Goal: Task Accomplishment & Management: Use online tool/utility

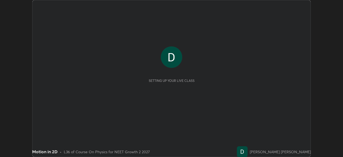
scroll to position [157, 343]
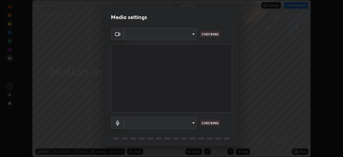
click at [175, 125] on body "Erase all Motion in 2D Recording WAS SCHEDULED TO START AT 5:40 PM Settings STA…" at bounding box center [171, 78] width 343 height 157
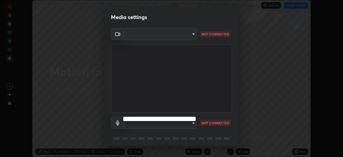
type input "7d393a75b5efabb373047579b199f96731eb4933b6c70bc853c0b4e4a878a56a"
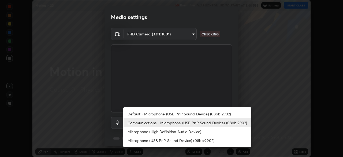
click at [177, 113] on li "Default - Microphone (USB PnP Sound Device) (08bb:2902)" at bounding box center [187, 113] width 128 height 9
type input "default"
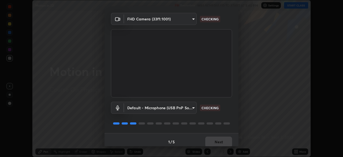
scroll to position [19, 0]
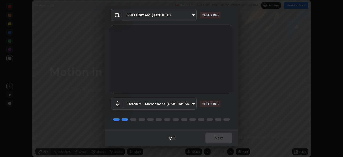
click at [214, 138] on div "1 / 5 Next" at bounding box center [171, 137] width 134 height 17
click at [215, 139] on div "1 / 5 Next" at bounding box center [171, 137] width 134 height 17
click at [214, 138] on div "1 / 5 Next" at bounding box center [171, 137] width 134 height 17
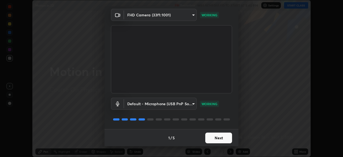
click at [212, 138] on button "Next" at bounding box center [218, 137] width 27 height 11
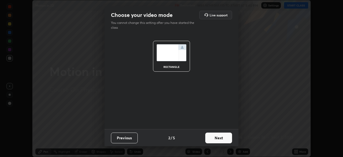
scroll to position [0, 0]
click at [213, 140] on button "Next" at bounding box center [218, 137] width 27 height 11
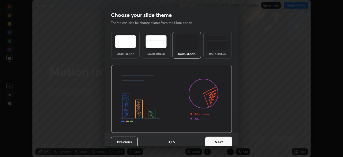
click at [213, 140] on button "Next" at bounding box center [218, 141] width 27 height 11
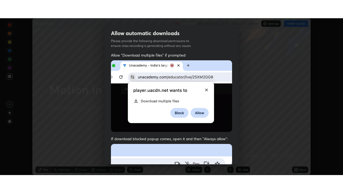
scroll to position [128, 0]
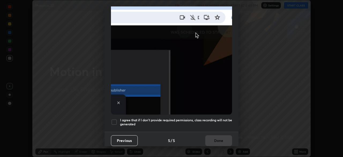
click at [177, 119] on h5 "I agree that if I don't provide required permissions, class recording will not …" at bounding box center [176, 122] width 112 height 8
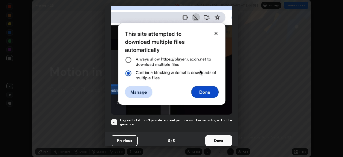
click at [212, 139] on button "Done" at bounding box center [218, 140] width 27 height 11
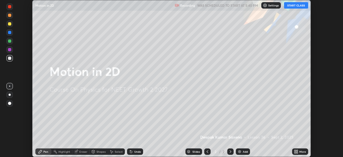
click at [292, 150] on div "More" at bounding box center [300, 151] width 16 height 6
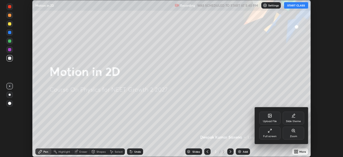
click at [268, 136] on div "Full screen" at bounding box center [269, 136] width 13 height 3
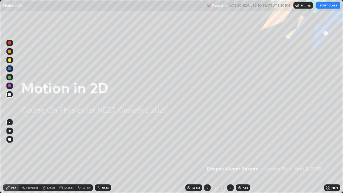
scroll to position [193, 343]
click at [326, 3] on button "START CLASS" at bounding box center [328, 5] width 24 height 6
click at [321, 5] on button "START CLASS" at bounding box center [328, 5] width 24 height 6
click at [325, 5] on button "End Class" at bounding box center [329, 5] width 22 height 6
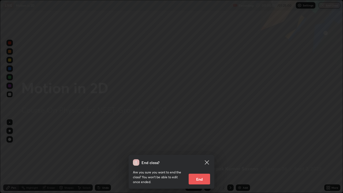
click at [266, 133] on div "End class? Are you sure you want to end the class? You won’t be able to edit on…" at bounding box center [171, 96] width 343 height 193
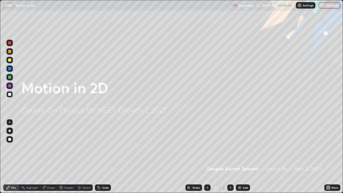
click at [238, 156] on img at bounding box center [239, 187] width 4 height 4
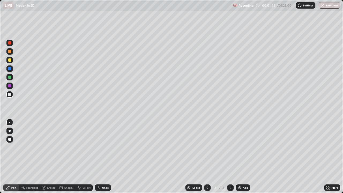
click at [241, 156] on div "Add" at bounding box center [243, 187] width 14 height 6
click at [10, 61] on div at bounding box center [9, 59] width 3 height 3
click at [68, 156] on div "Shapes" at bounding box center [66, 187] width 18 height 6
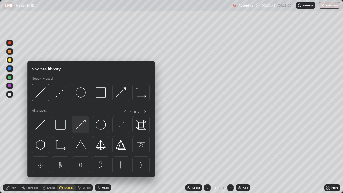
click at [80, 126] on img at bounding box center [81, 124] width 10 height 10
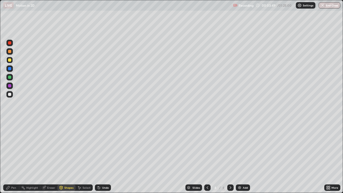
click at [63, 156] on div "Shapes" at bounding box center [66, 187] width 18 height 6
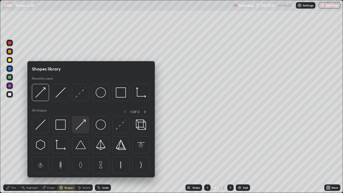
click at [76, 128] on img at bounding box center [81, 124] width 10 height 10
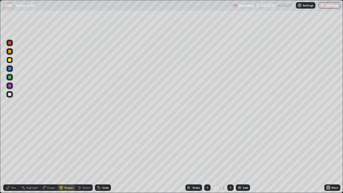
click at [10, 94] on div at bounding box center [9, 94] width 3 height 3
click at [12, 156] on div "Pen" at bounding box center [13, 187] width 5 height 3
click at [9, 61] on div at bounding box center [9, 59] width 3 height 3
click at [13, 156] on div "Pen" at bounding box center [11, 187] width 16 height 6
click at [62, 156] on icon at bounding box center [61, 187] width 4 height 4
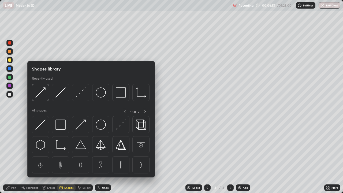
click at [13, 156] on div at bounding box center [9, 111] width 9 height 144
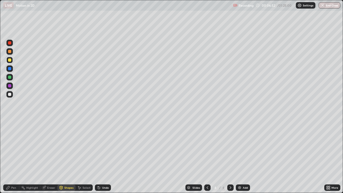
click at [51, 156] on div "Eraser" at bounding box center [51, 187] width 8 height 3
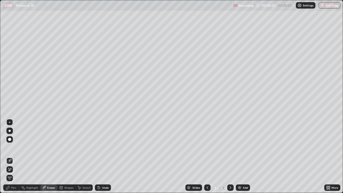
click at [9, 129] on div at bounding box center [9, 131] width 6 height 6
click at [10, 122] on div at bounding box center [9, 122] width 1 height 1
click at [10, 156] on div "Pen" at bounding box center [11, 187] width 16 height 6
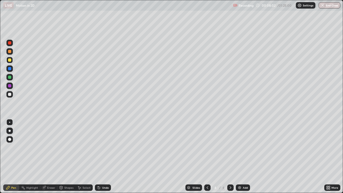
click at [244, 156] on div "Add" at bounding box center [245, 187] width 5 height 3
click at [11, 95] on div at bounding box center [9, 94] width 3 height 3
click at [16, 20] on div "Erase all" at bounding box center [9, 96] width 13 height 171
click at [104, 156] on div "Undo" at bounding box center [105, 187] width 7 height 3
click at [104, 156] on div "Undo" at bounding box center [103, 187] width 16 height 6
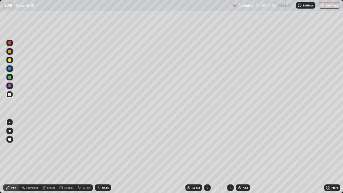
click at [11, 61] on div at bounding box center [9, 59] width 3 height 3
click at [14, 156] on div "Pen" at bounding box center [13, 187] width 5 height 3
click at [9, 95] on div at bounding box center [9, 94] width 3 height 3
click at [11, 60] on div at bounding box center [9, 59] width 3 height 3
click at [238, 156] on img at bounding box center [239, 187] width 4 height 4
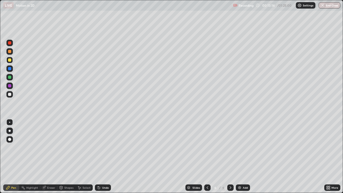
click at [9, 94] on div at bounding box center [9, 94] width 3 height 3
click at [9, 95] on div at bounding box center [9, 94] width 3 height 3
click at [45, 156] on icon at bounding box center [43, 187] width 3 height 3
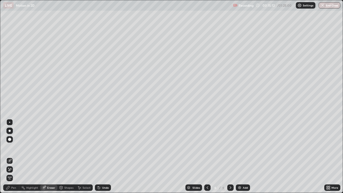
click at [10, 156] on div "Pen" at bounding box center [11, 187] width 16 height 6
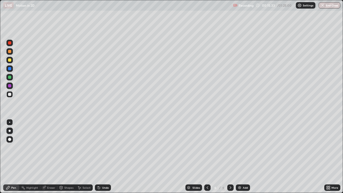
click at [208, 156] on div at bounding box center [207, 187] width 6 height 6
click at [230, 156] on icon at bounding box center [230, 187] width 4 height 4
click at [213, 156] on div "6" at bounding box center [215, 187] width 5 height 3
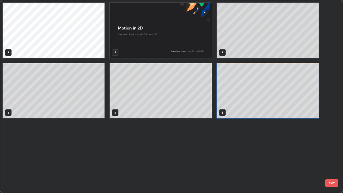
click at [209, 156] on div "1 2 3 4 5 6" at bounding box center [166, 96] width 333 height 192
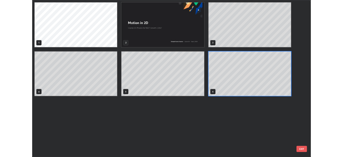
scroll to position [191, 340]
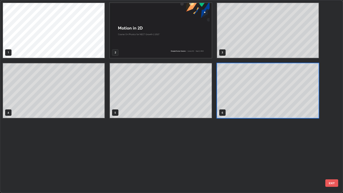
click at [209, 156] on div "1 2 3 4 5 6" at bounding box center [166, 96] width 333 height 192
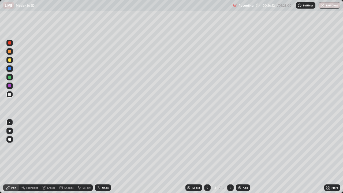
click at [242, 156] on div "Add" at bounding box center [243, 187] width 14 height 6
click at [208, 156] on icon at bounding box center [207, 187] width 4 height 4
click at [209, 156] on div at bounding box center [207, 187] width 6 height 11
click at [230, 156] on icon at bounding box center [230, 187] width 4 height 4
click at [229, 156] on icon at bounding box center [230, 187] width 4 height 4
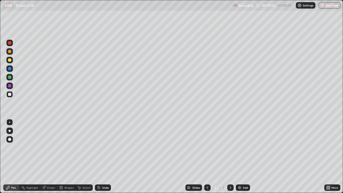
click at [231, 156] on div at bounding box center [230, 187] width 6 height 6
click at [110, 156] on div "Undo" at bounding box center [102, 187] width 18 height 11
click at [239, 156] on img at bounding box center [239, 187] width 4 height 4
click at [9, 61] on div at bounding box center [9, 59] width 3 height 3
click at [230, 156] on icon at bounding box center [230, 187] width 4 height 4
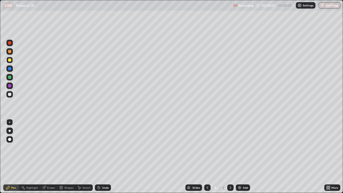
click at [247, 156] on div "Add" at bounding box center [245, 187] width 5 height 3
click at [9, 93] on div at bounding box center [9, 94] width 3 height 3
click at [10, 61] on div at bounding box center [9, 59] width 3 height 3
click at [10, 93] on div at bounding box center [9, 94] width 3 height 3
click at [241, 156] on img at bounding box center [239, 187] width 4 height 4
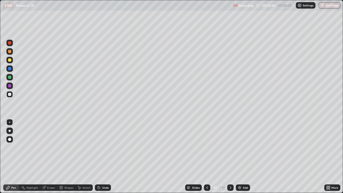
click at [10, 62] on div at bounding box center [9, 60] width 6 height 6
click at [12, 94] on div at bounding box center [9, 94] width 6 height 6
click at [107, 156] on div "Undo" at bounding box center [105, 187] width 7 height 3
click at [106, 156] on div "Undo" at bounding box center [105, 187] width 7 height 3
click at [243, 156] on div "Add" at bounding box center [245, 187] width 5 height 3
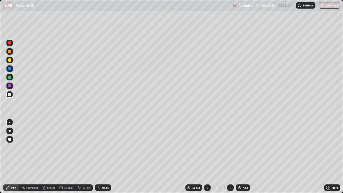
click at [206, 156] on icon at bounding box center [207, 187] width 4 height 4
click at [230, 156] on div at bounding box center [230, 187] width 6 height 6
click at [207, 156] on icon at bounding box center [207, 187] width 4 height 4
click at [231, 156] on icon at bounding box center [230, 187] width 4 height 4
click at [9, 60] on div at bounding box center [9, 59] width 3 height 3
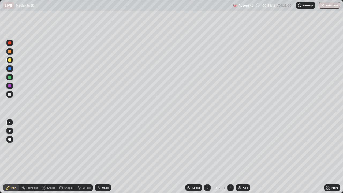
click at [207, 156] on icon at bounding box center [207, 187] width 4 height 4
click at [230, 156] on icon at bounding box center [230, 187] width 4 height 4
click at [244, 156] on div "Add" at bounding box center [245, 187] width 5 height 3
click at [53, 156] on div "Eraser" at bounding box center [51, 187] width 8 height 3
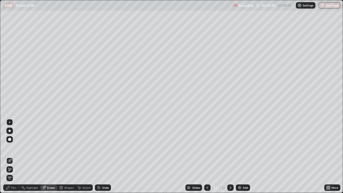
click at [65, 156] on div "Shapes" at bounding box center [68, 187] width 9 height 3
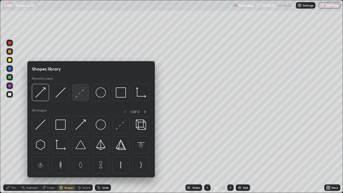
click at [81, 98] on div at bounding box center [80, 92] width 17 height 17
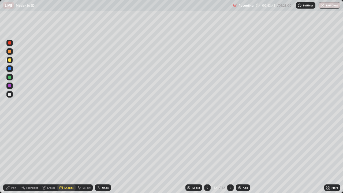
click at [16, 156] on div "Pen" at bounding box center [11, 187] width 16 height 6
click at [101, 156] on div "Undo" at bounding box center [103, 187] width 16 height 6
click at [104, 156] on div "Undo" at bounding box center [105, 187] width 7 height 3
click at [11, 93] on div at bounding box center [9, 94] width 3 height 3
click at [15, 156] on div "Pen" at bounding box center [13, 187] width 5 height 3
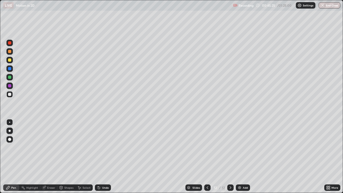
click at [11, 61] on div at bounding box center [9, 59] width 3 height 3
click at [239, 156] on img at bounding box center [239, 187] width 4 height 4
click at [8, 92] on div at bounding box center [9, 94] width 6 height 6
click at [101, 156] on div "Undo" at bounding box center [103, 187] width 16 height 6
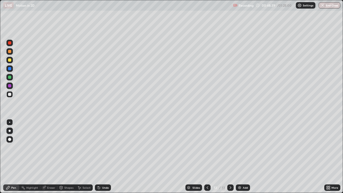
click at [100, 156] on div "Undo" at bounding box center [103, 187] width 16 height 6
click at [101, 156] on div "Undo" at bounding box center [103, 187] width 16 height 6
click at [10, 59] on div at bounding box center [9, 59] width 3 height 3
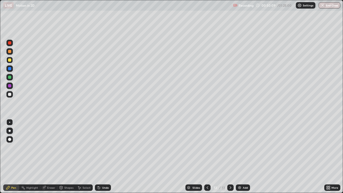
click at [10, 69] on div at bounding box center [9, 68] width 3 height 3
click at [50, 156] on div "Eraser" at bounding box center [51, 187] width 8 height 3
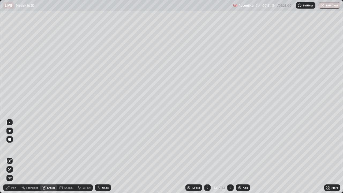
click at [67, 156] on div "Shapes" at bounding box center [68, 187] width 9 height 3
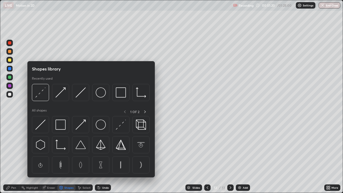
click at [53, 156] on div "Eraser" at bounding box center [51, 187] width 8 height 3
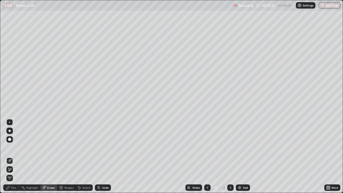
click at [16, 156] on div "Pen" at bounding box center [13, 187] width 5 height 3
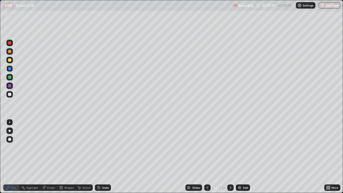
click at [102, 156] on div "Undo" at bounding box center [105, 187] width 7 height 3
click at [10, 53] on div at bounding box center [9, 51] width 6 height 6
click at [10, 60] on div at bounding box center [9, 59] width 3 height 3
click at [10, 94] on div at bounding box center [9, 94] width 3 height 3
click at [10, 60] on div at bounding box center [9, 59] width 3 height 3
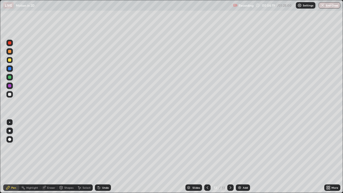
click at [47, 156] on div "Eraser" at bounding box center [51, 187] width 8 height 3
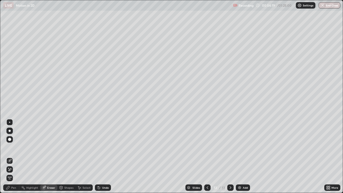
click at [10, 122] on div at bounding box center [9, 122] width 1 height 1
click at [11, 156] on div "Pen" at bounding box center [13, 187] width 5 height 3
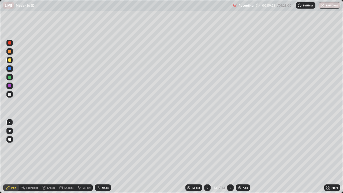
click at [240, 156] on div "Add" at bounding box center [243, 187] width 14 height 6
click at [12, 95] on div at bounding box center [9, 94] width 6 height 6
click at [207, 156] on icon at bounding box center [208, 187] width 2 height 3
click at [238, 156] on img at bounding box center [239, 187] width 4 height 4
click at [240, 156] on img at bounding box center [239, 187] width 4 height 4
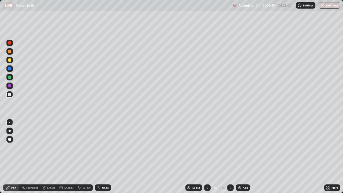
click at [66, 156] on div "Shapes" at bounding box center [68, 187] width 9 height 3
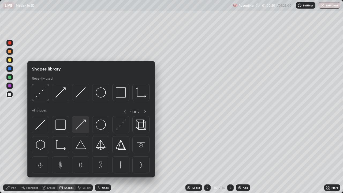
click at [77, 128] on img at bounding box center [81, 124] width 10 height 10
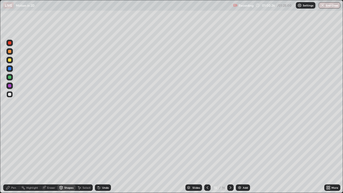
click at [12, 61] on div at bounding box center [9, 60] width 6 height 6
click at [14, 156] on div "Pen" at bounding box center [13, 187] width 5 height 3
click at [66, 156] on div "Shapes" at bounding box center [68, 187] width 9 height 3
click at [15, 156] on div "Pen" at bounding box center [13, 187] width 5 height 3
click at [10, 96] on div at bounding box center [9, 94] width 3 height 3
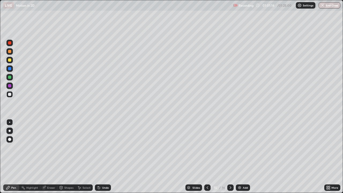
click at [206, 156] on icon at bounding box center [207, 187] width 4 height 4
click at [230, 156] on icon at bounding box center [230, 187] width 4 height 4
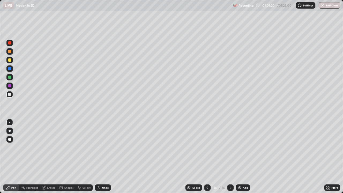
click at [207, 156] on div at bounding box center [207, 187] width 6 height 6
click at [10, 61] on div at bounding box center [9, 59] width 3 height 3
click at [9, 67] on div at bounding box center [9, 68] width 3 height 3
click at [8, 95] on div at bounding box center [9, 94] width 3 height 3
click at [207, 156] on icon at bounding box center [208, 187] width 2 height 3
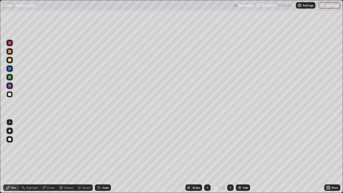
click at [207, 156] on icon at bounding box center [208, 187] width 2 height 3
click at [230, 156] on icon at bounding box center [230, 187] width 4 height 4
click at [227, 156] on div at bounding box center [230, 187] width 6 height 6
click at [206, 156] on div at bounding box center [207, 187] width 6 height 6
click at [209, 156] on icon at bounding box center [207, 187] width 4 height 4
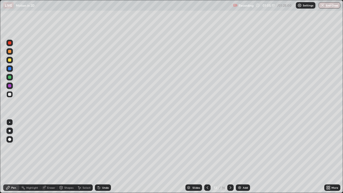
click at [233, 156] on div at bounding box center [230, 187] width 6 height 6
click at [240, 156] on img at bounding box center [239, 187] width 4 height 4
click at [242, 156] on div "Add" at bounding box center [243, 187] width 14 height 6
click at [10, 59] on div at bounding box center [9, 59] width 3 height 3
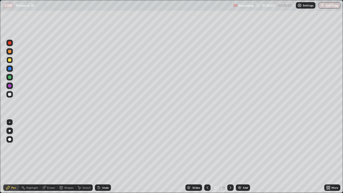
click at [69, 156] on div "Shapes" at bounding box center [68, 187] width 9 height 3
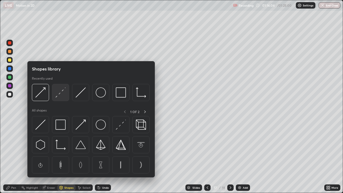
click at [64, 95] on img at bounding box center [60, 92] width 10 height 10
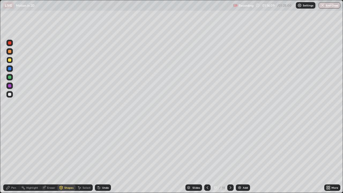
click at [14, 156] on div "Pen" at bounding box center [13, 187] width 5 height 3
click at [206, 156] on icon at bounding box center [207, 187] width 4 height 4
click at [230, 156] on icon at bounding box center [230, 187] width 4 height 4
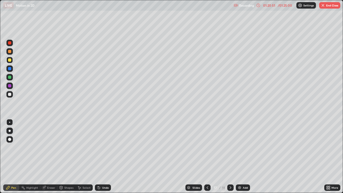
click at [330, 7] on button "End Class" at bounding box center [329, 5] width 21 height 6
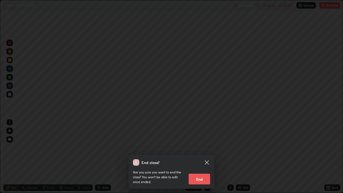
click at [194, 156] on button "End" at bounding box center [199, 179] width 21 height 11
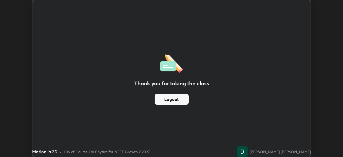
scroll to position [26629, 26443]
